Goal: Navigation & Orientation: Find specific page/section

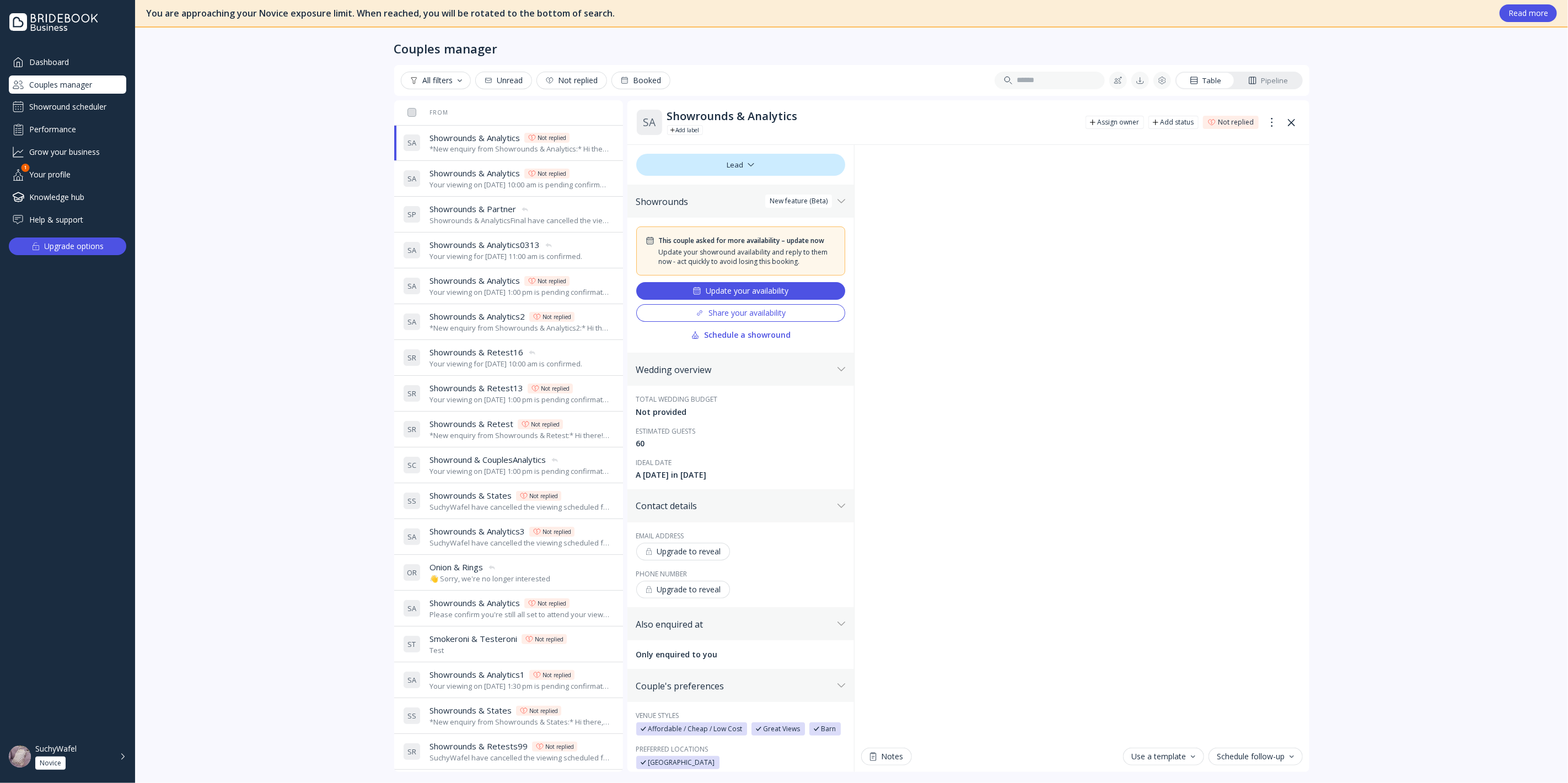
click at [76, 116] on div "Dashboard Couples manager Showround scheduler Performance Grow your business Yo…" at bounding box center [68, 141] width 118 height 176
click at [77, 106] on div "Showround scheduler" at bounding box center [68, 107] width 118 height 18
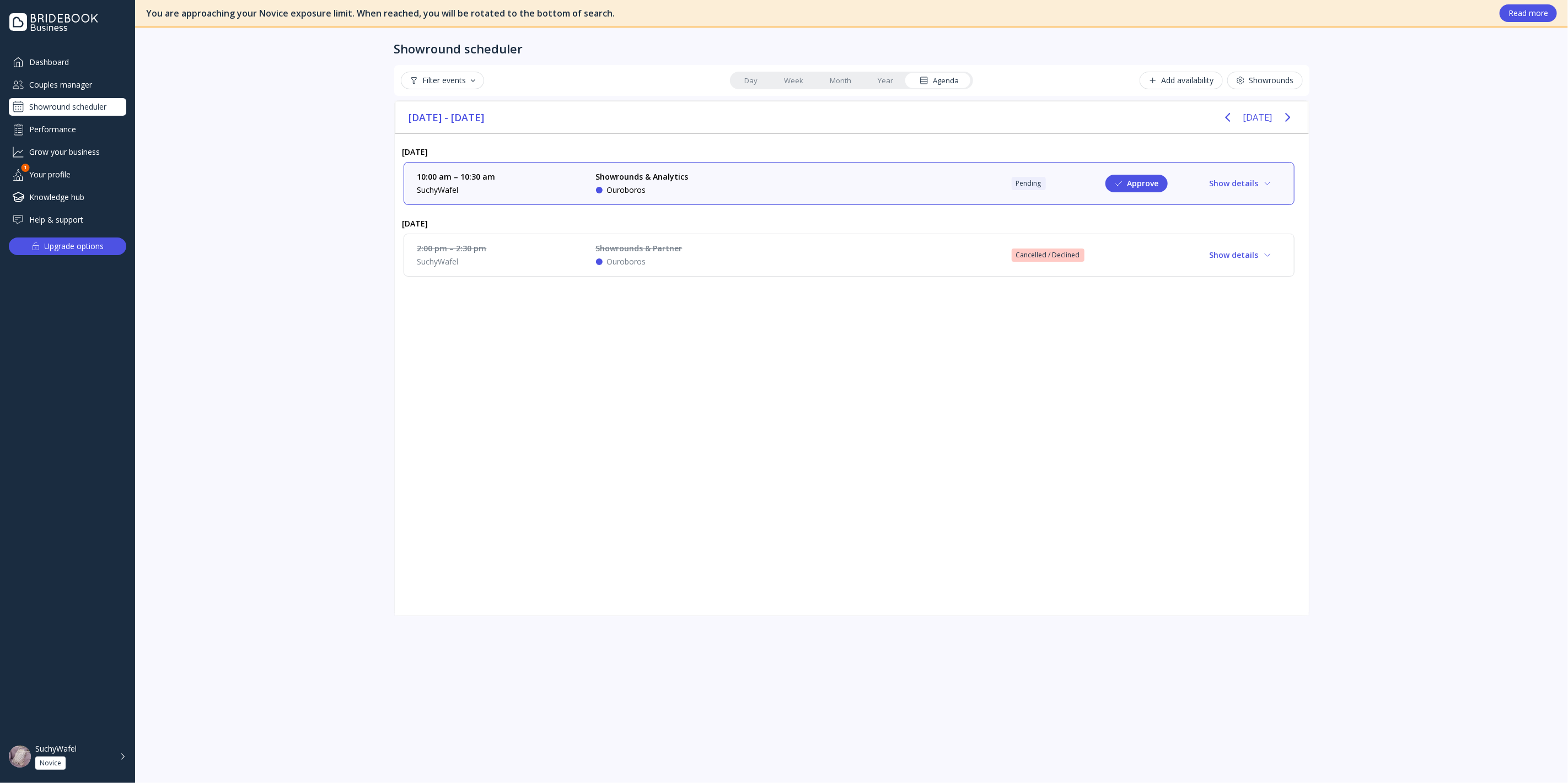
click at [76, 80] on div "Couples manager" at bounding box center [68, 85] width 118 height 18
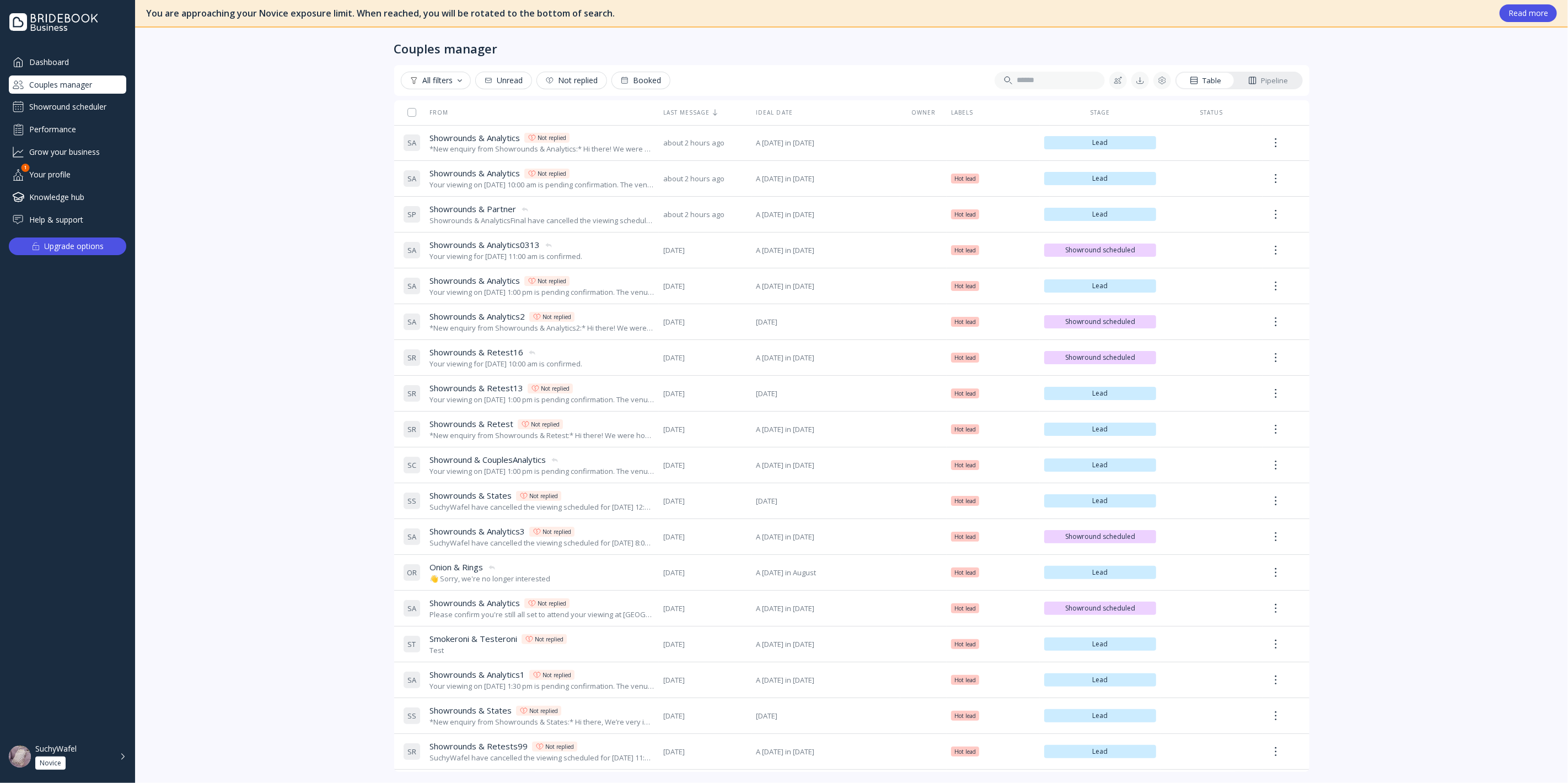
click at [81, 115] on div "Showround scheduler" at bounding box center [68, 107] width 118 height 18
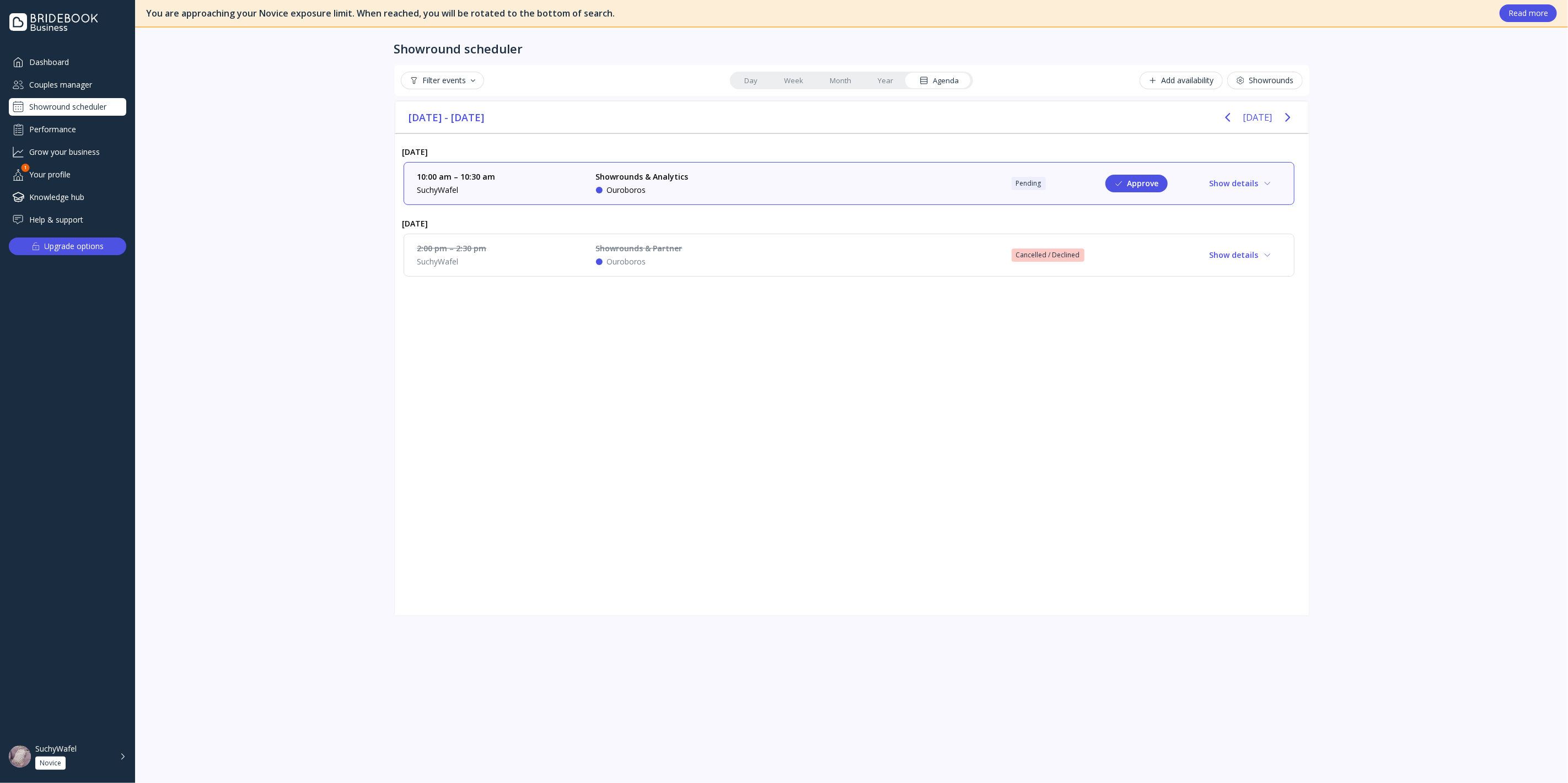
click at [83, 134] on div "Performance" at bounding box center [68, 129] width 118 height 18
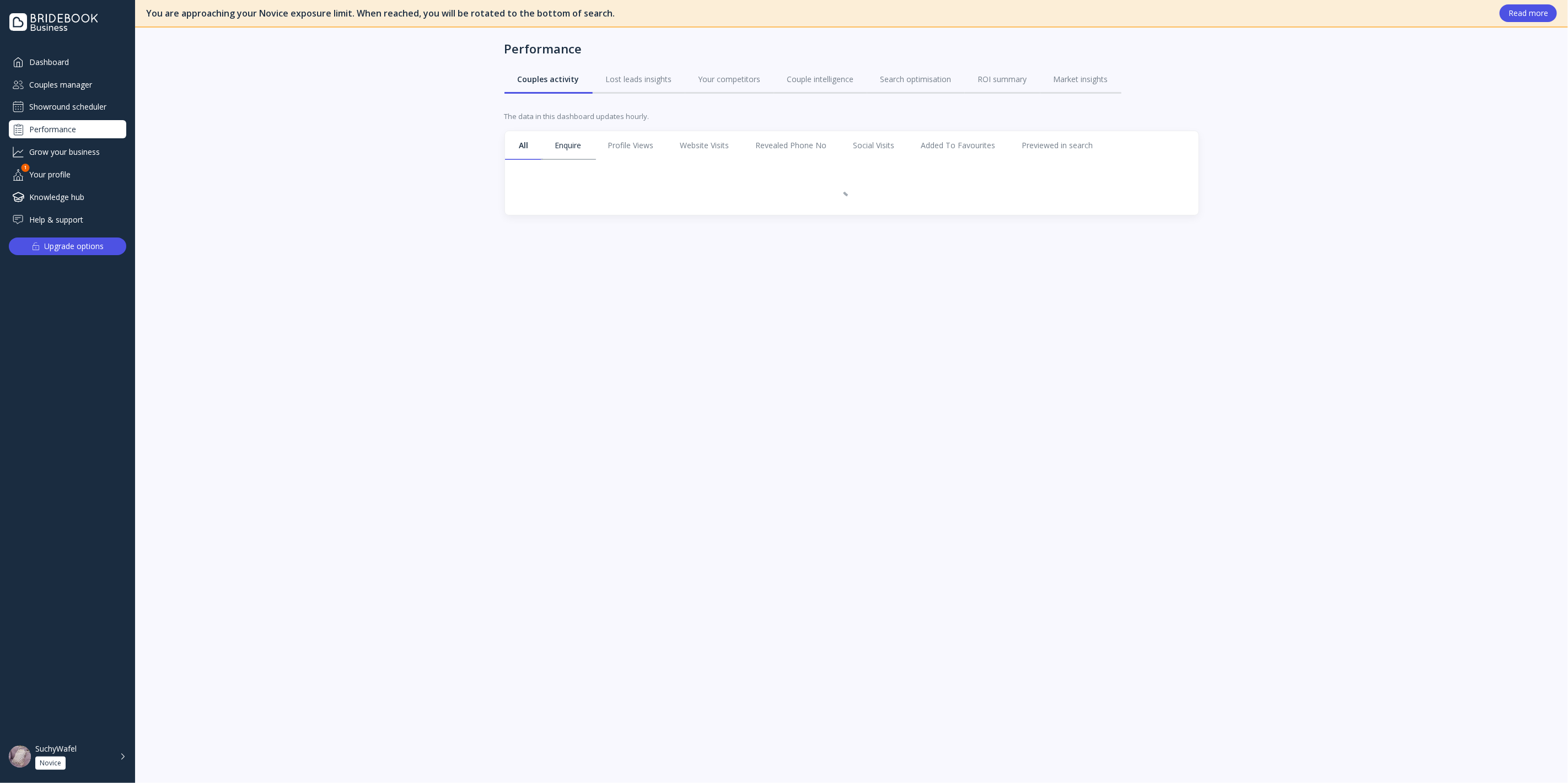
click at [586, 138] on link "Enquire" at bounding box center [569, 145] width 53 height 28
click at [630, 142] on link "Profile Views" at bounding box center [632, 145] width 72 height 28
click at [71, 152] on div "Grow your business" at bounding box center [68, 152] width 118 height 18
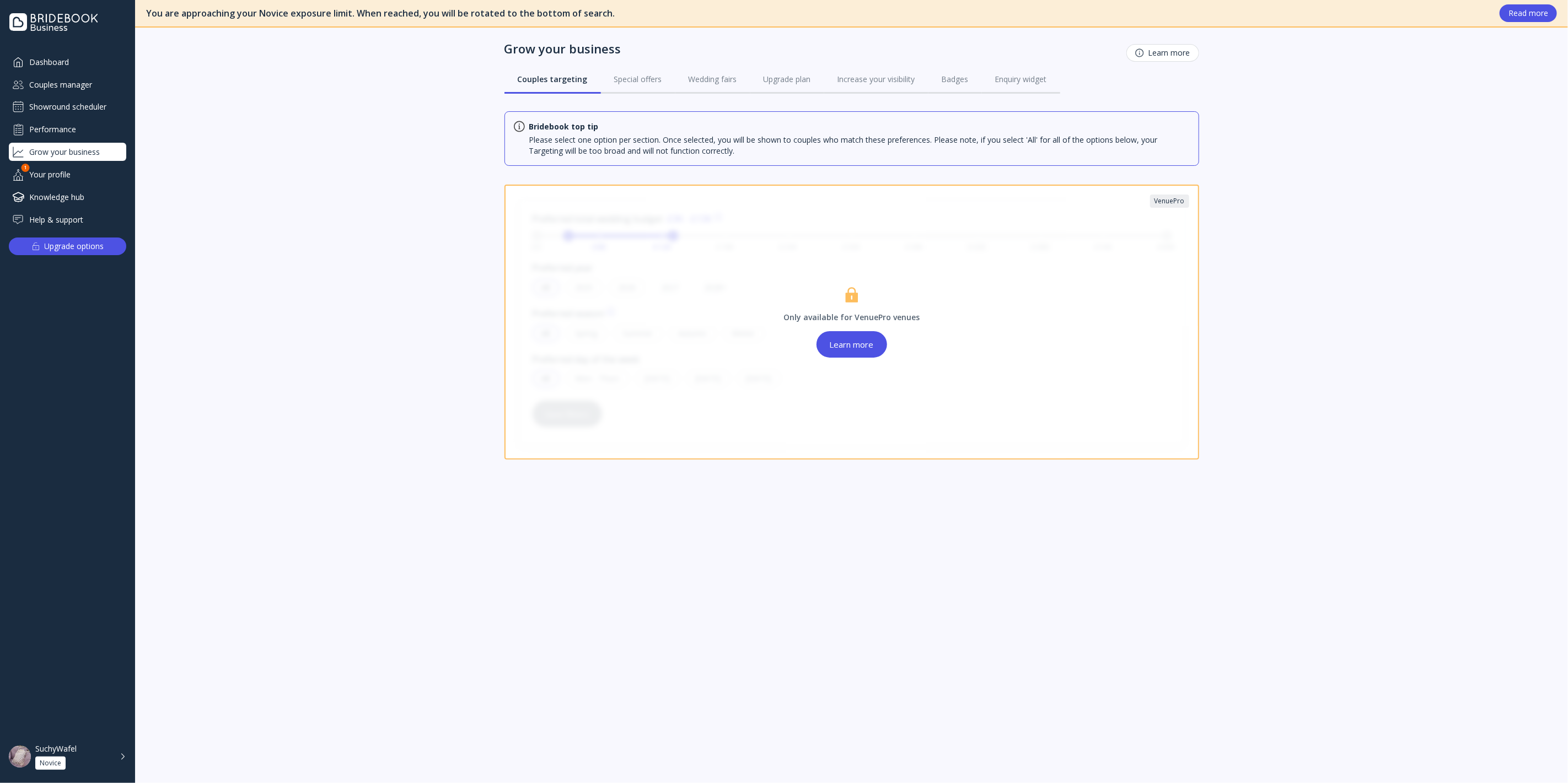
click at [78, 179] on div "Your profile" at bounding box center [68, 174] width 118 height 18
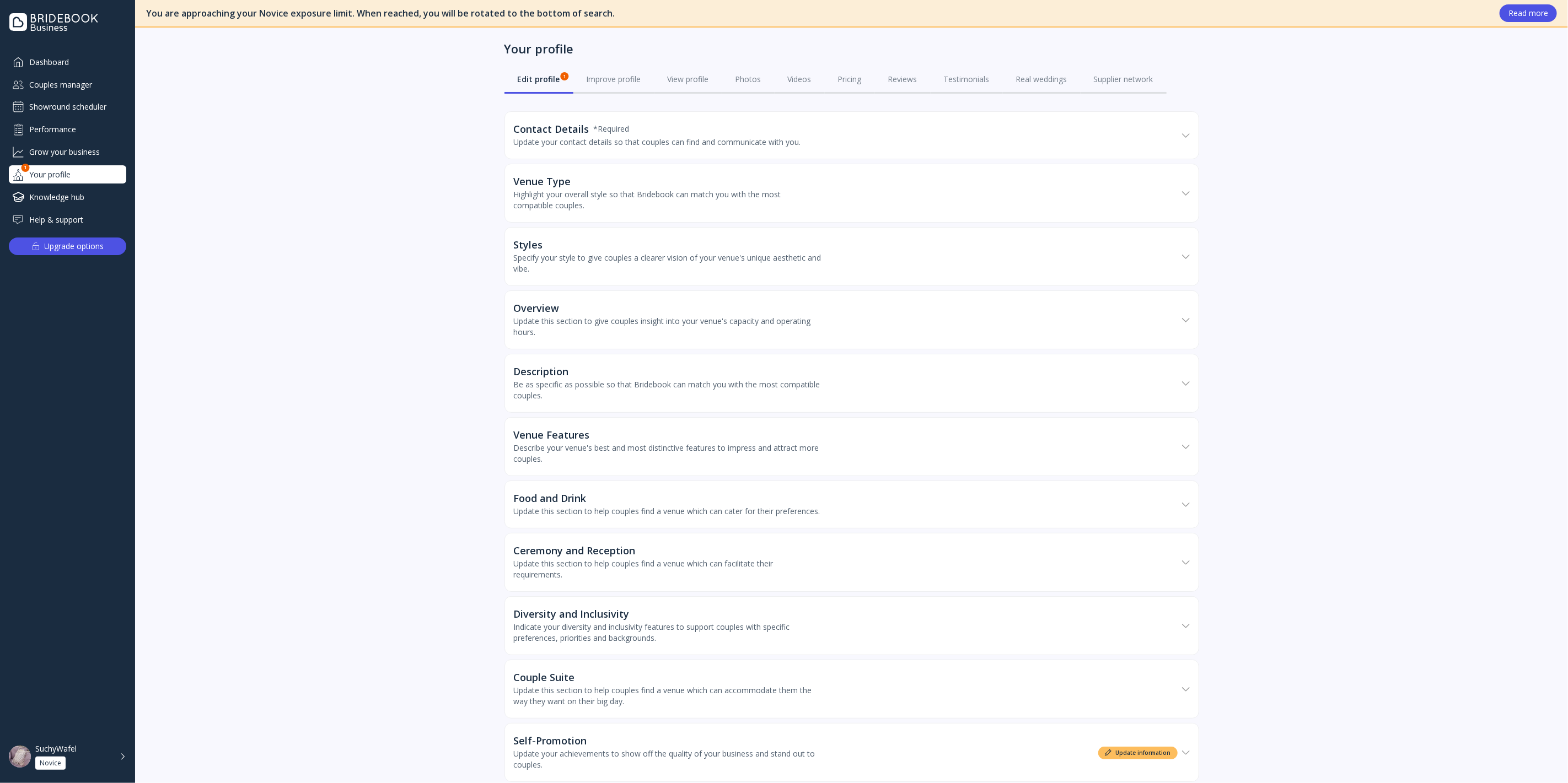
click at [68, 147] on div "Grow your business" at bounding box center [68, 152] width 118 height 18
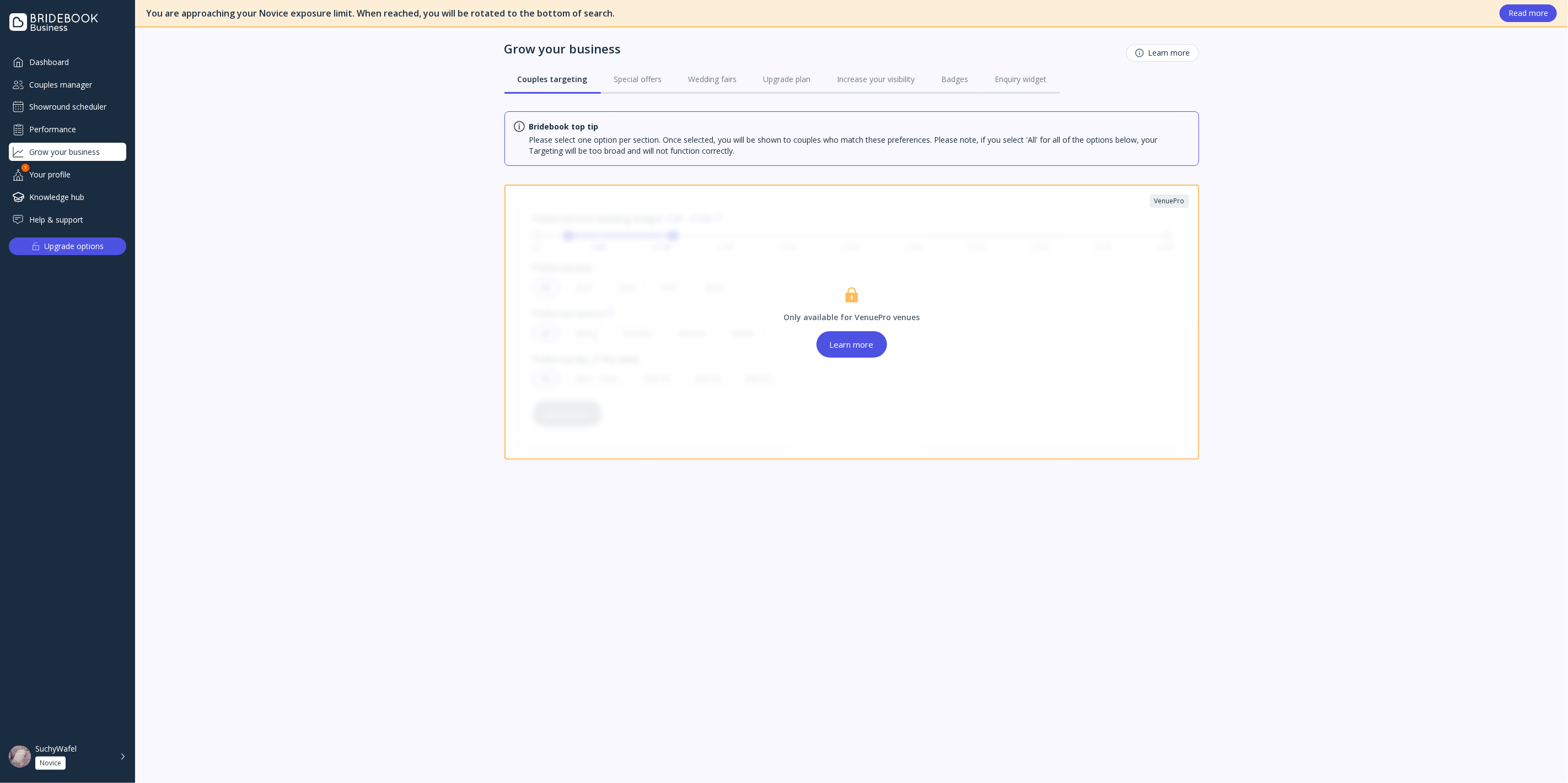
click at [68, 167] on div "Your profile" at bounding box center [68, 174] width 118 height 18
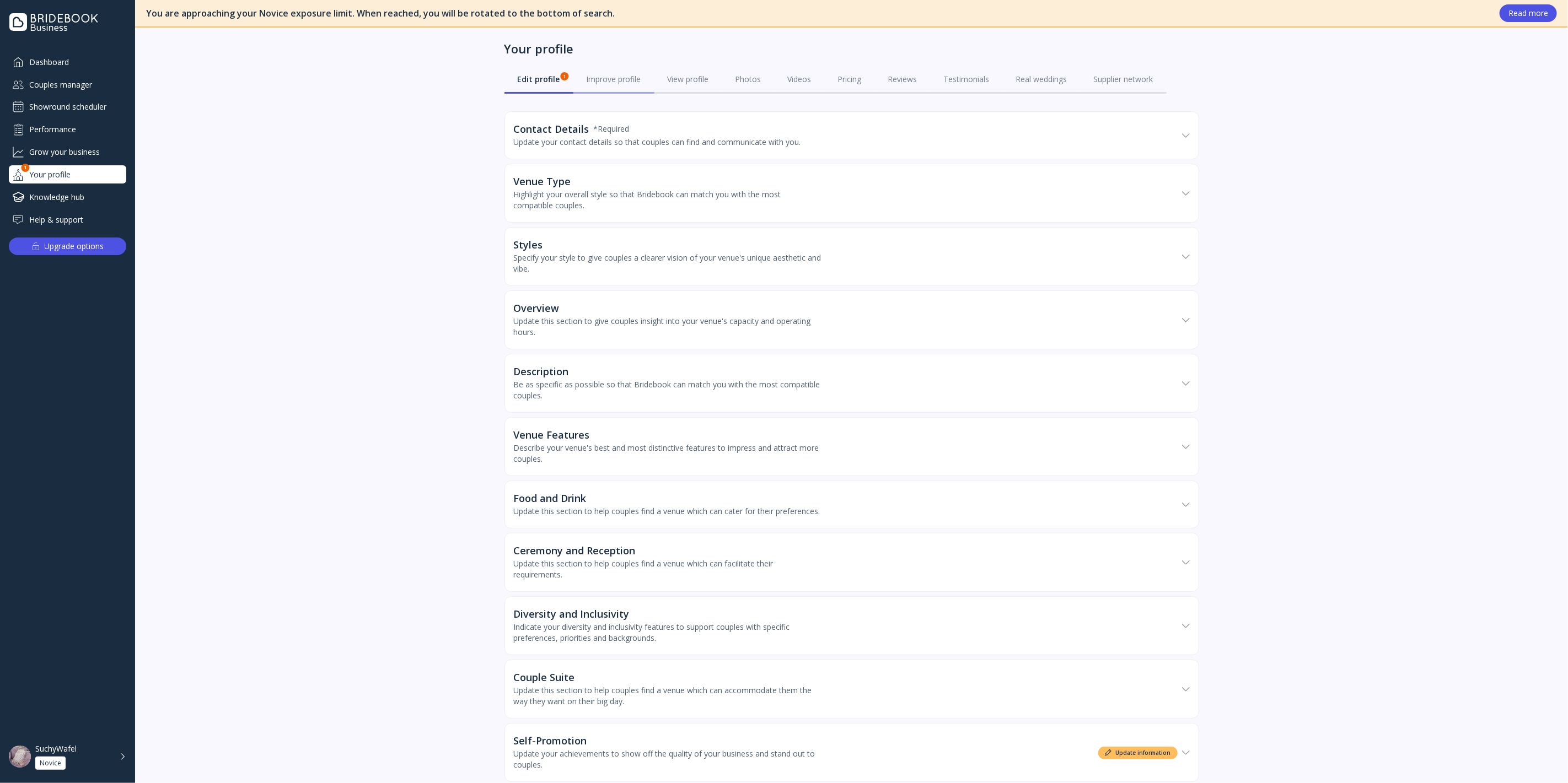
click at [608, 81] on div "Improve profile" at bounding box center [614, 79] width 54 height 11
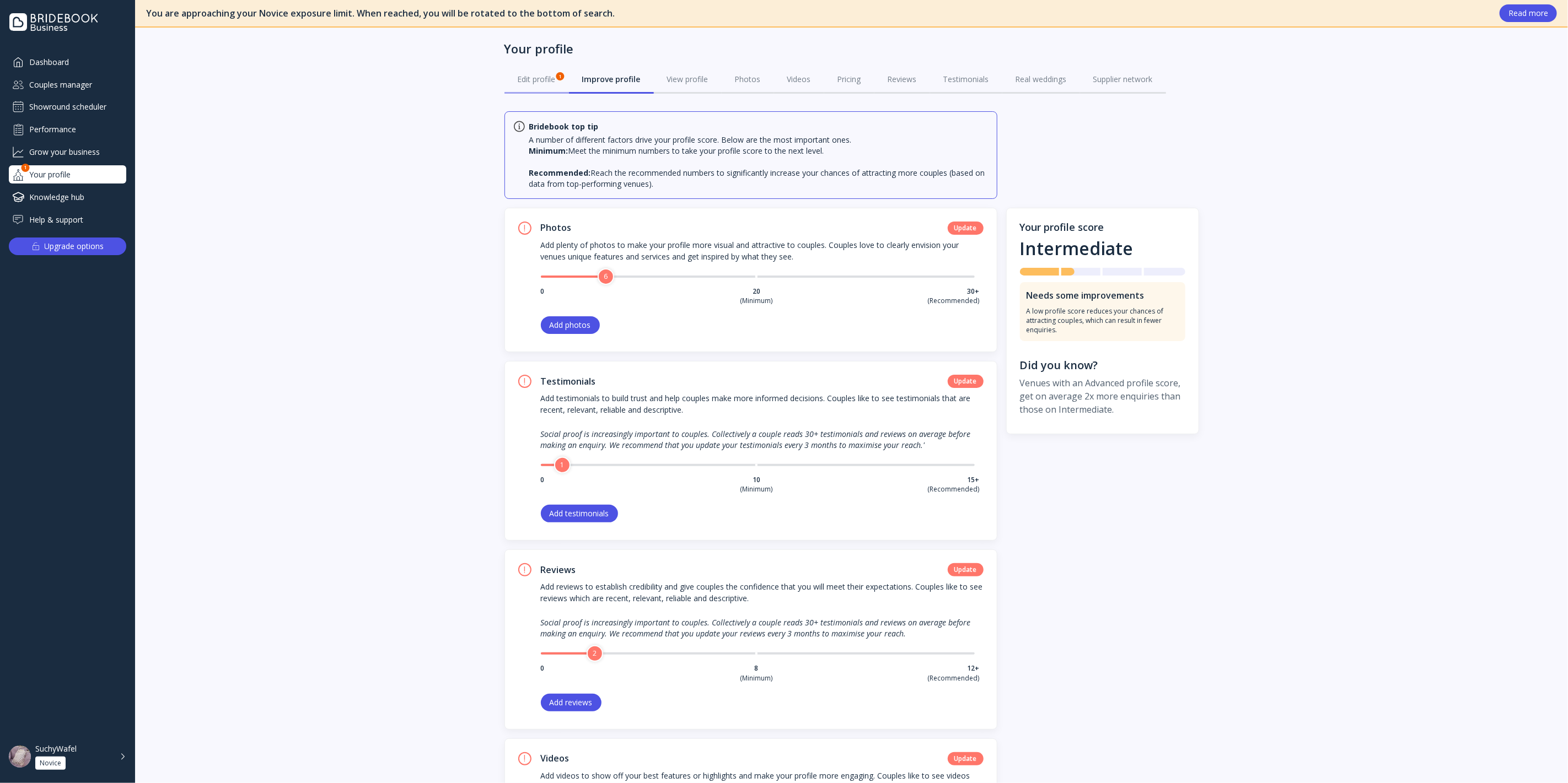
click at [531, 83] on div "Edit profile 1" at bounding box center [537, 79] width 38 height 11
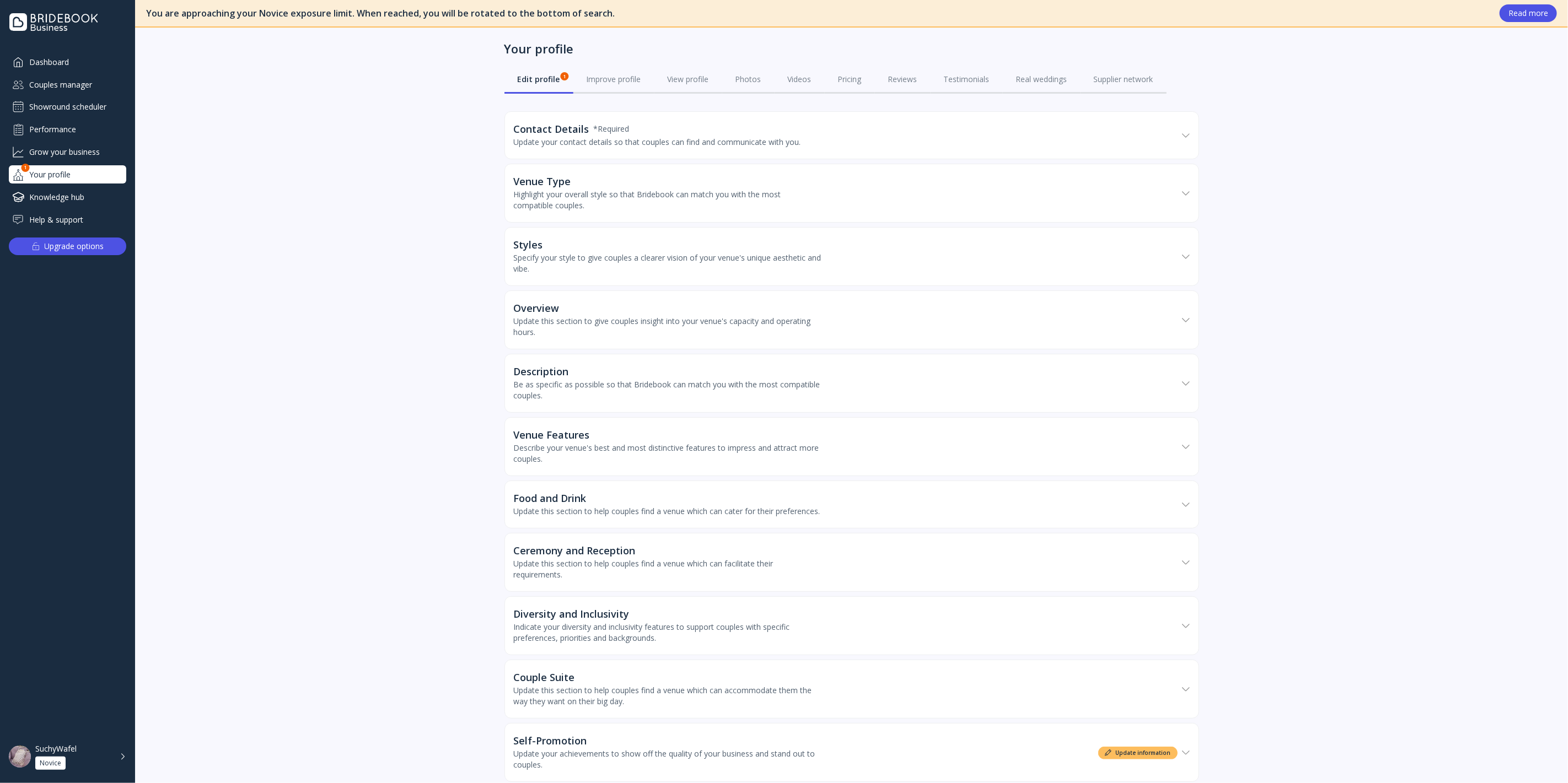
click at [104, 193] on div "Knowledge hub" at bounding box center [68, 197] width 118 height 18
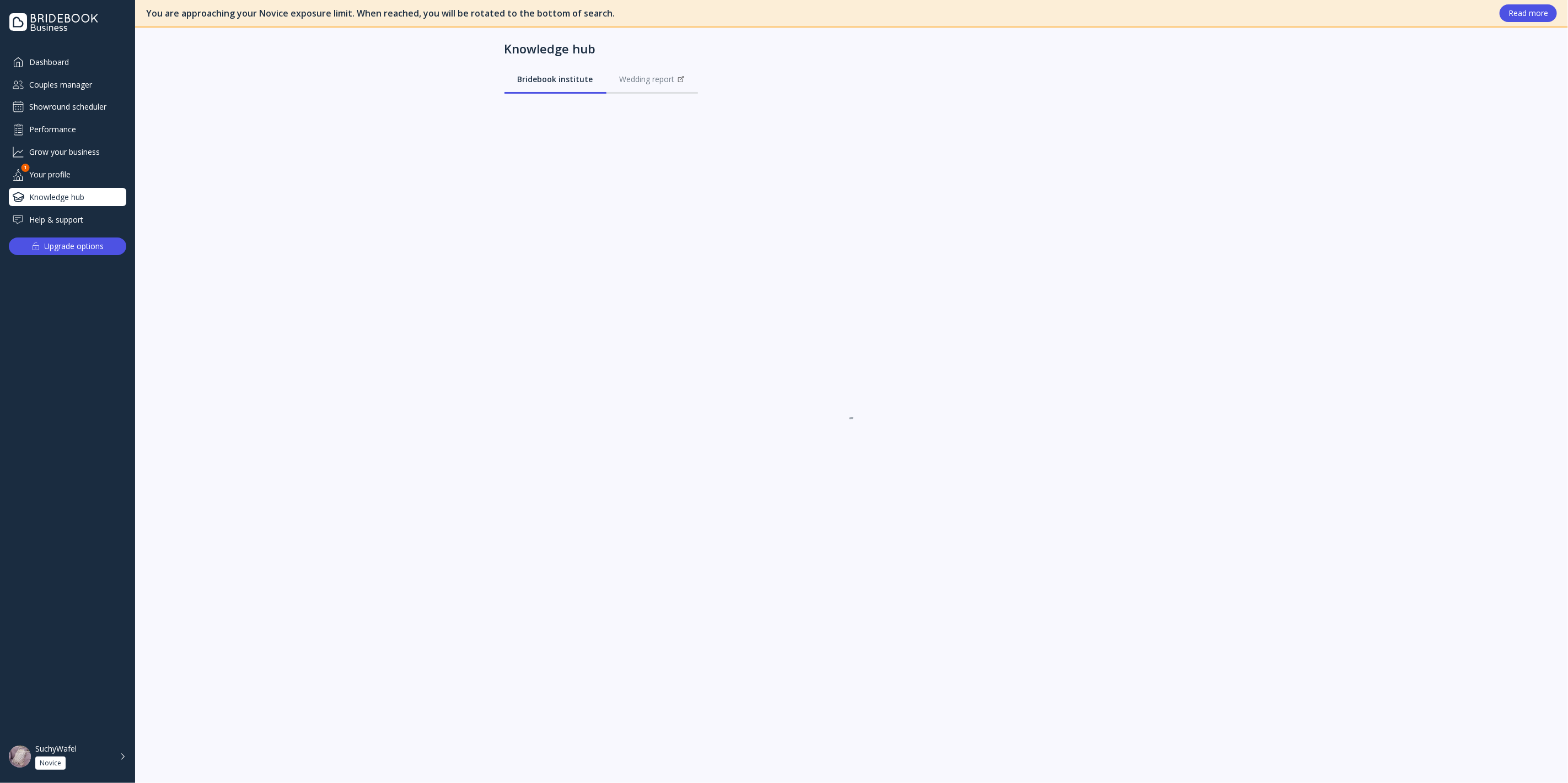
click at [73, 224] on div "Help & support" at bounding box center [68, 219] width 118 height 18
click at [63, 138] on div "Performance" at bounding box center [68, 129] width 118 height 18
click at [73, 152] on div "Grow your business" at bounding box center [68, 152] width 118 height 18
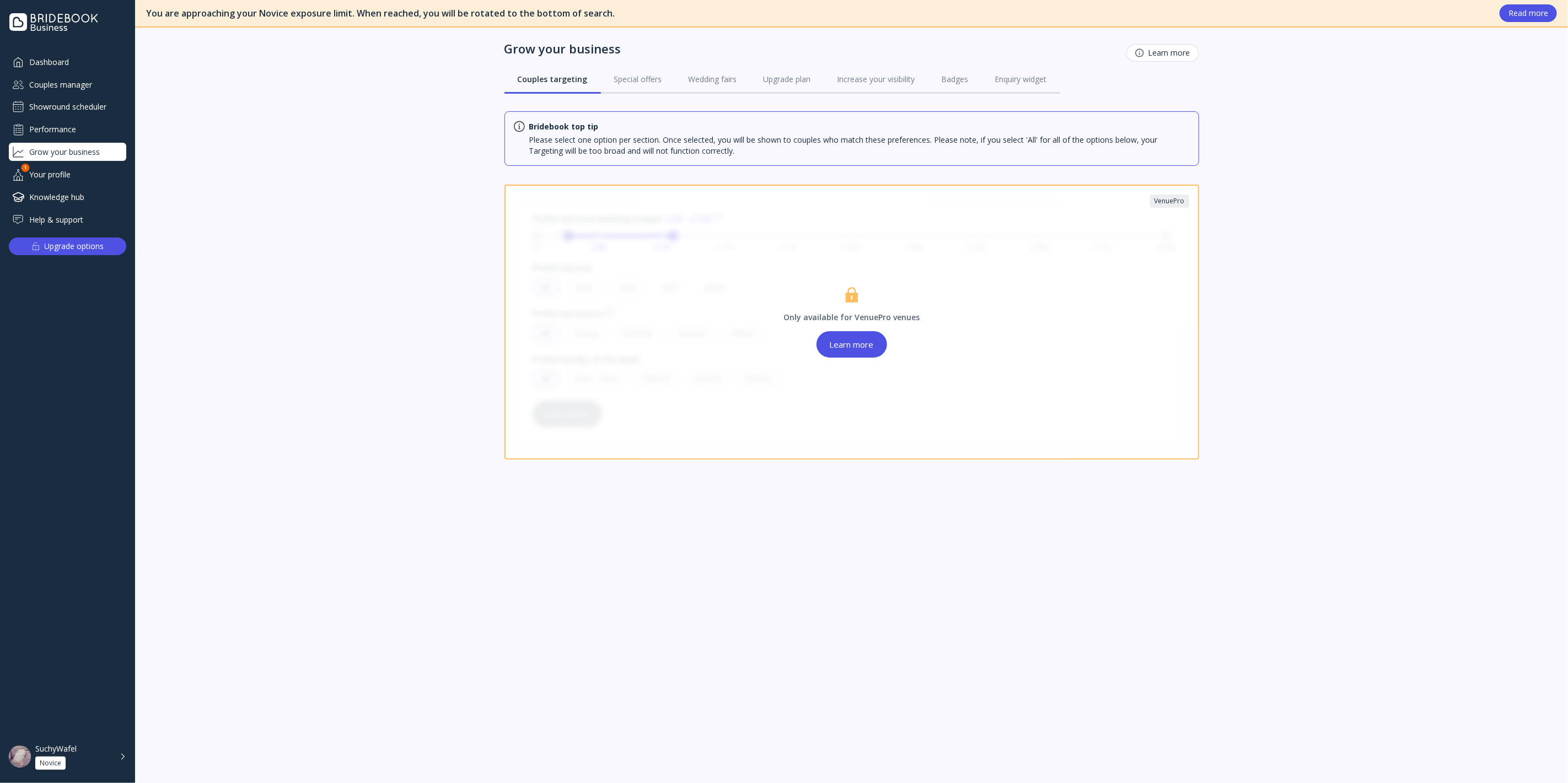
click at [83, 57] on div "Dashboard" at bounding box center [68, 62] width 118 height 18
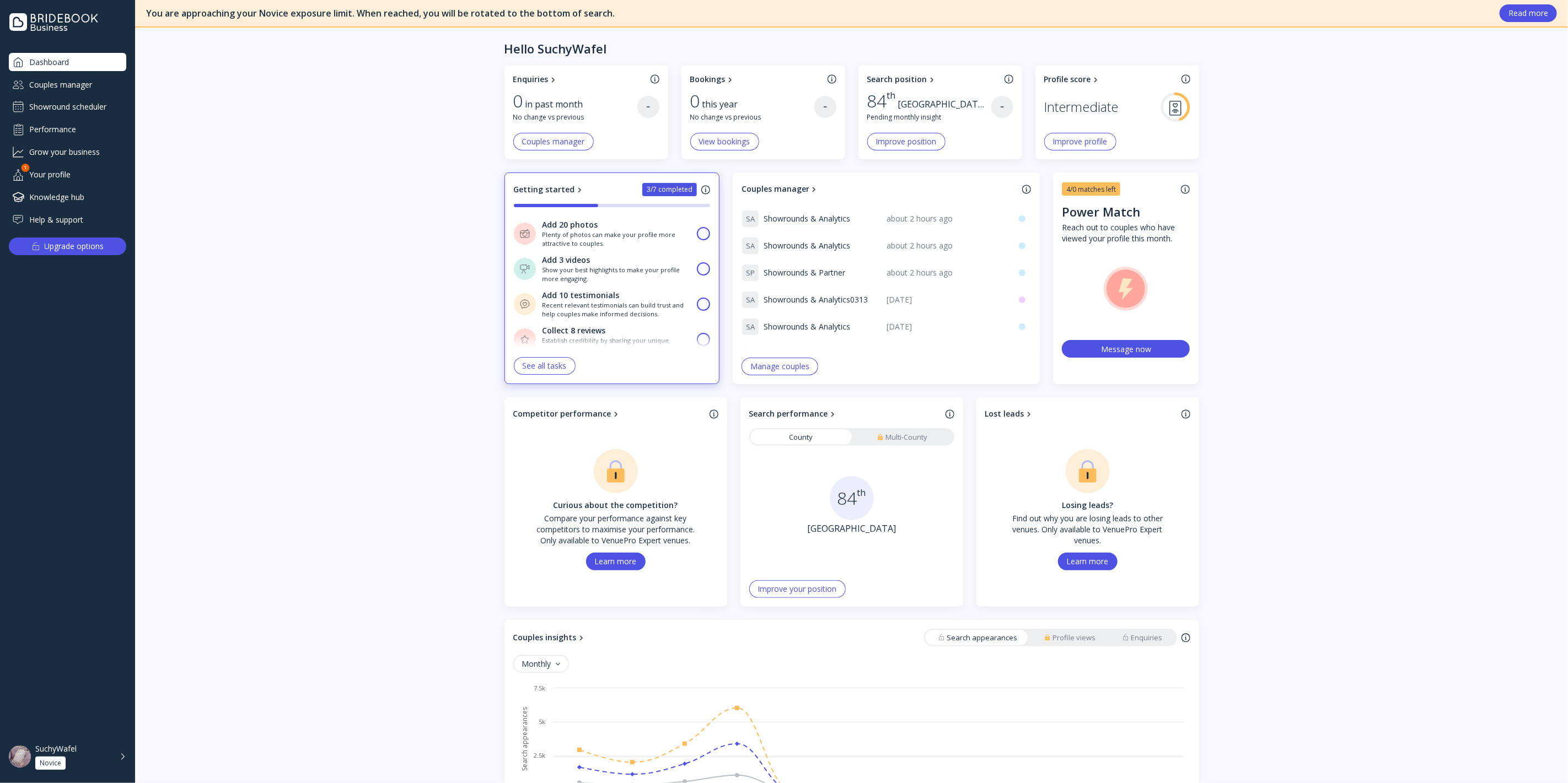
click at [78, 76] on div "Couples manager" at bounding box center [68, 85] width 118 height 18
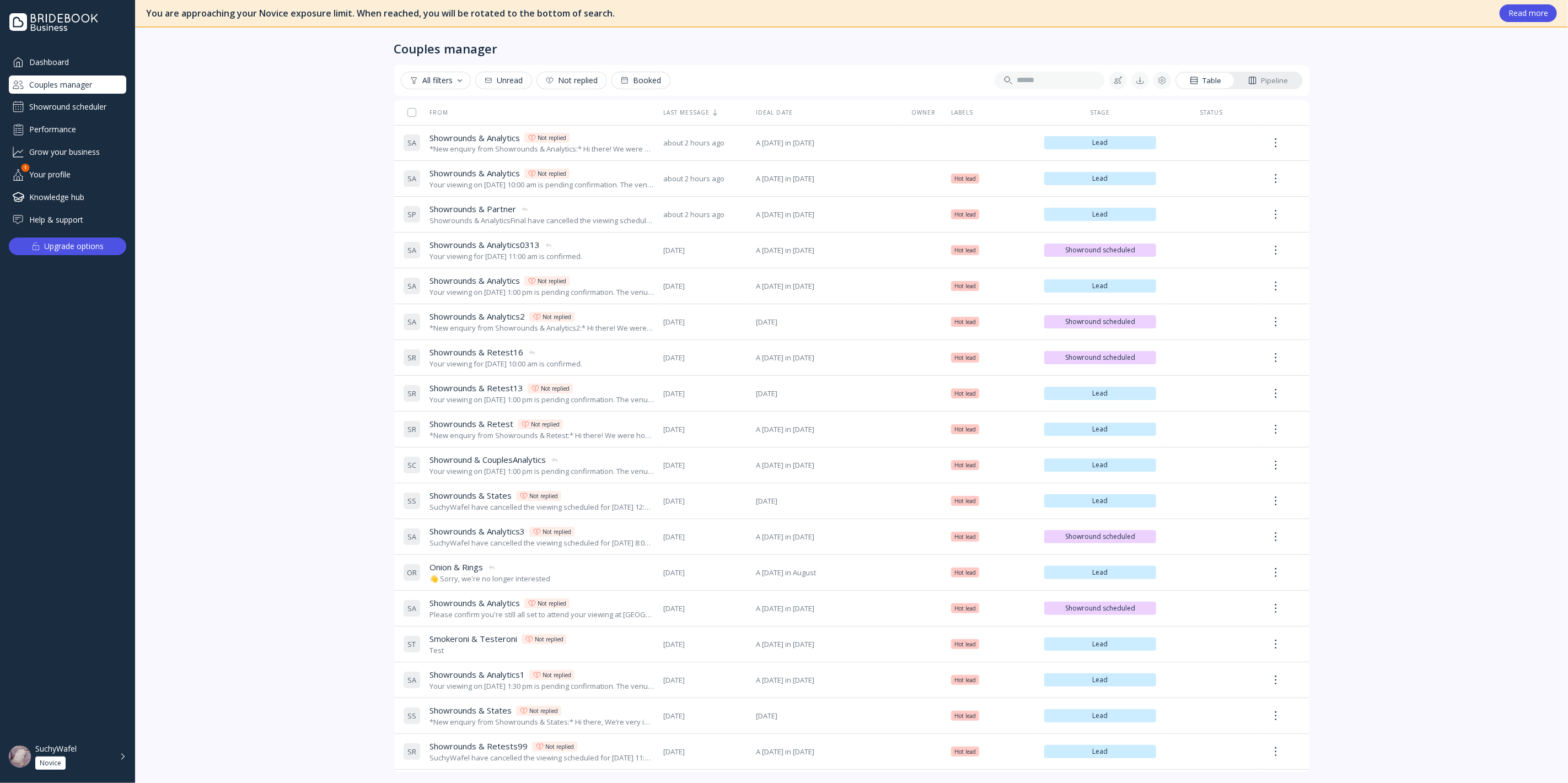
click at [89, 114] on div "Showround scheduler" at bounding box center [68, 107] width 118 height 18
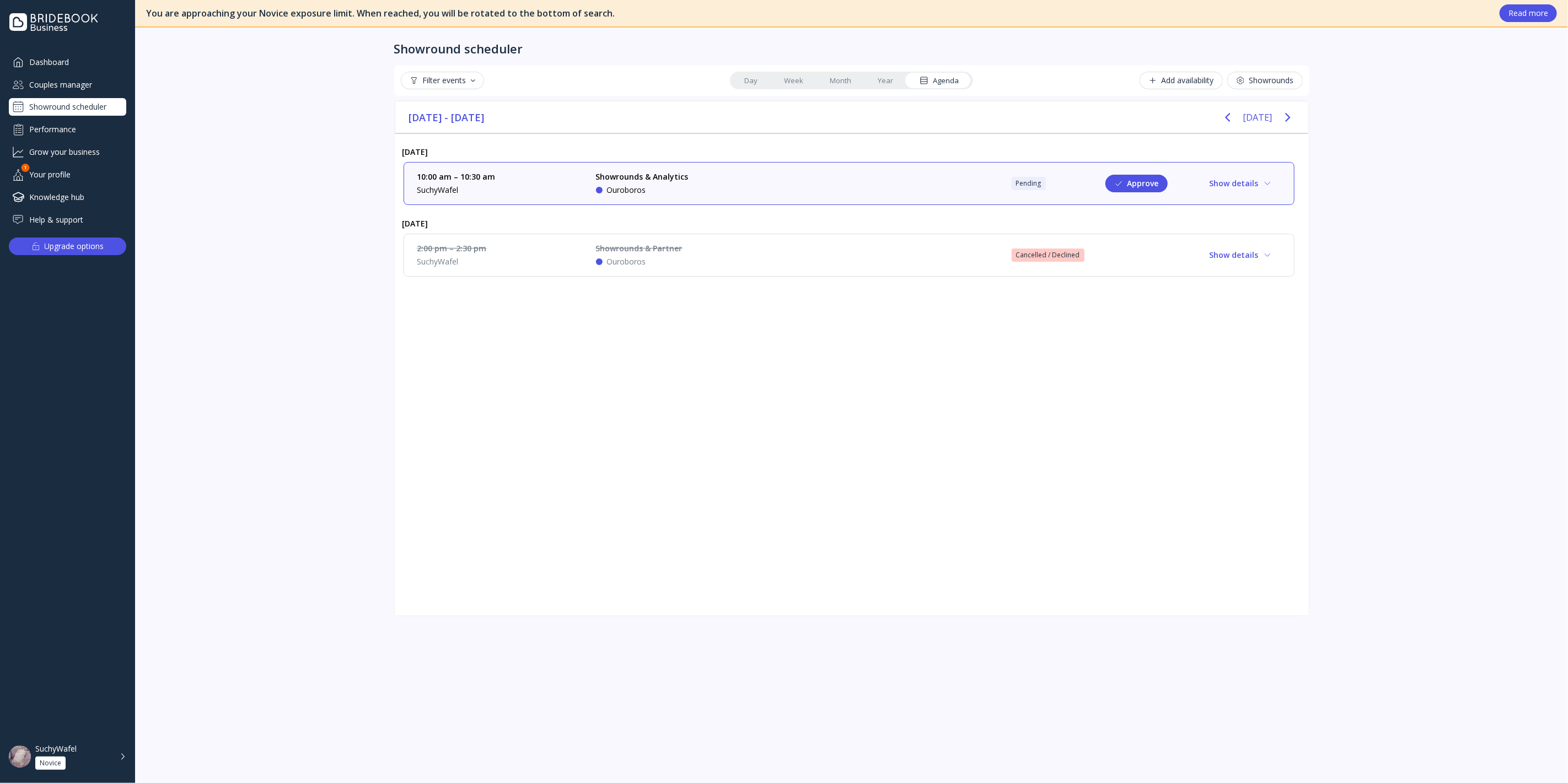
click at [80, 133] on div "Performance" at bounding box center [68, 129] width 118 height 18
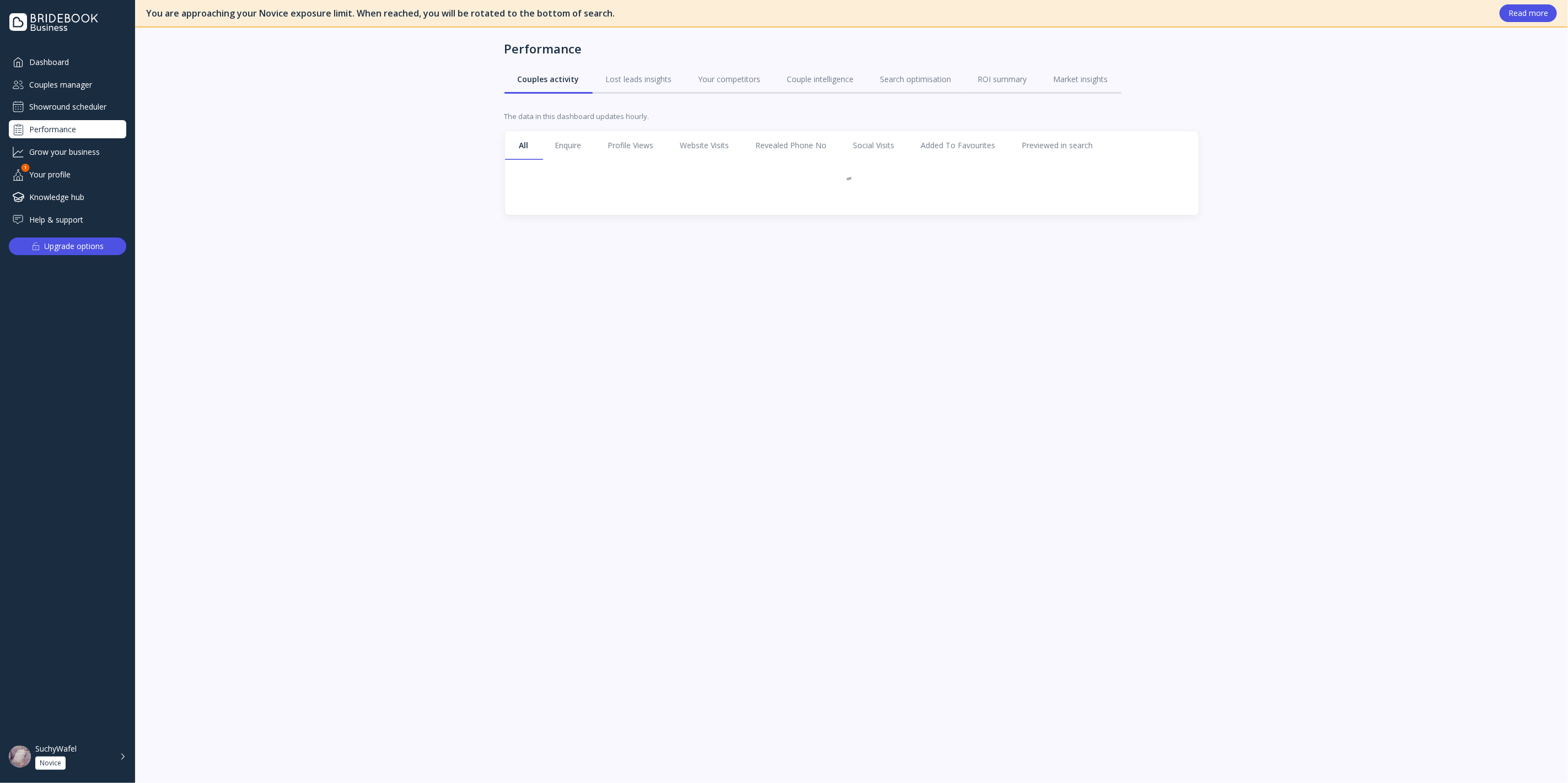
click at [85, 114] on div "Showround scheduler" at bounding box center [68, 107] width 118 height 18
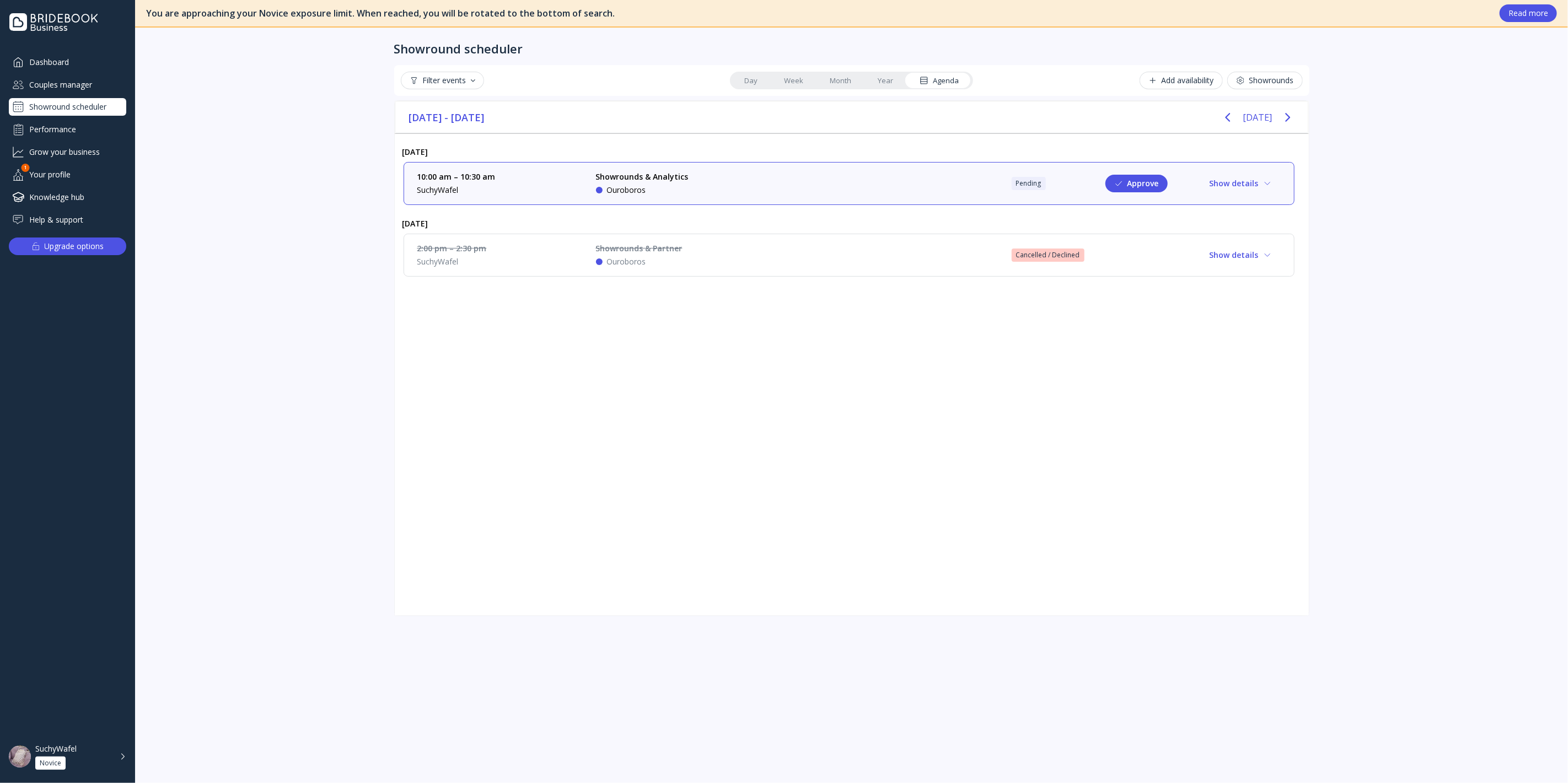
click at [771, 266] on div "2:00 pm – 2:30 pm SuchyWafel Showrounds & Partner Ouroboros Cancelled / Decline…" at bounding box center [849, 255] width 891 height 43
click at [1263, 258] on icon at bounding box center [1268, 255] width 9 height 9
click at [1230, 179] on button "Show details" at bounding box center [1241, 184] width 80 height 18
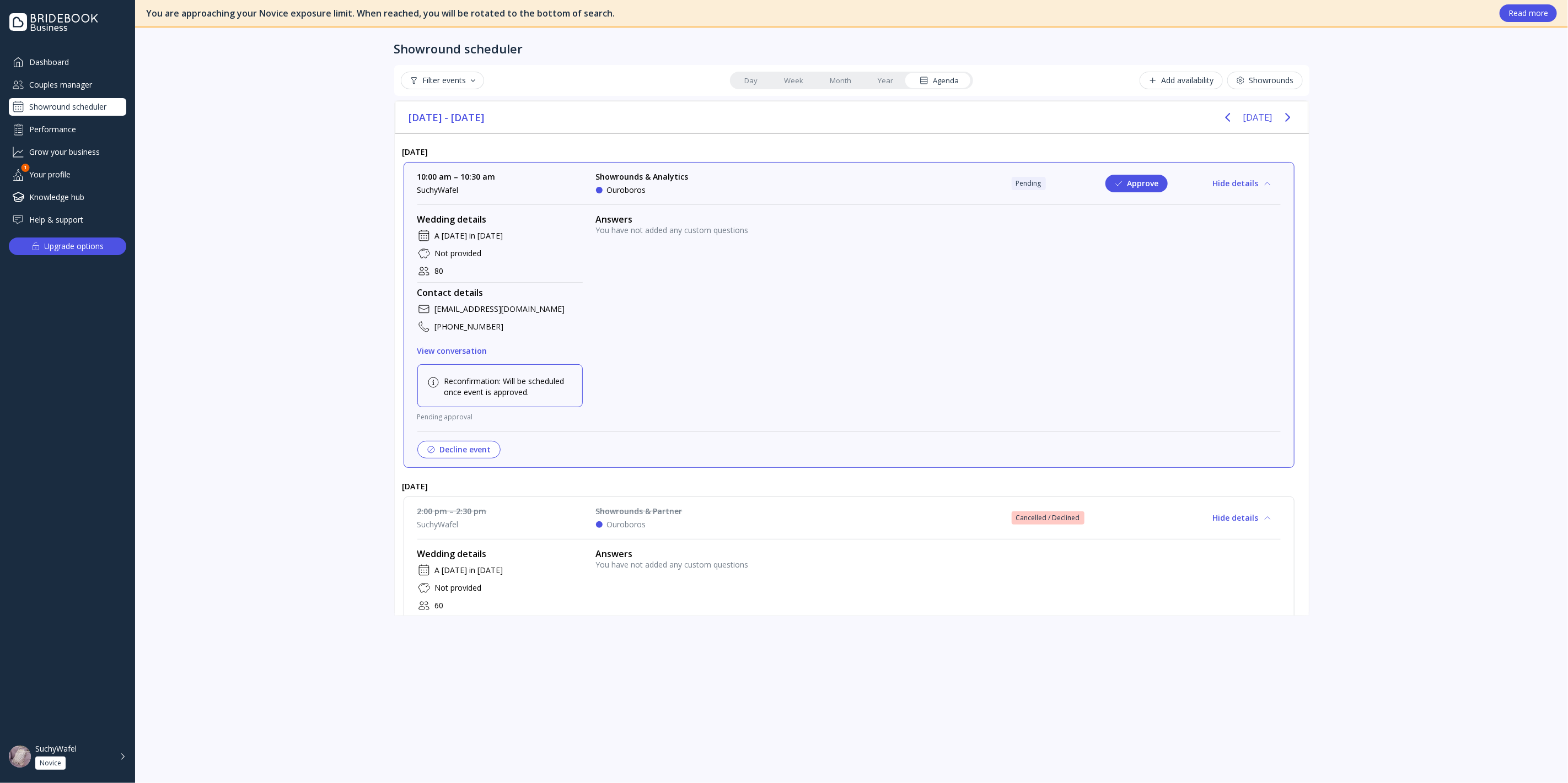
click at [1229, 179] on button "Hide details" at bounding box center [1242, 184] width 76 height 18
